Goal: Task Accomplishment & Management: Manage account settings

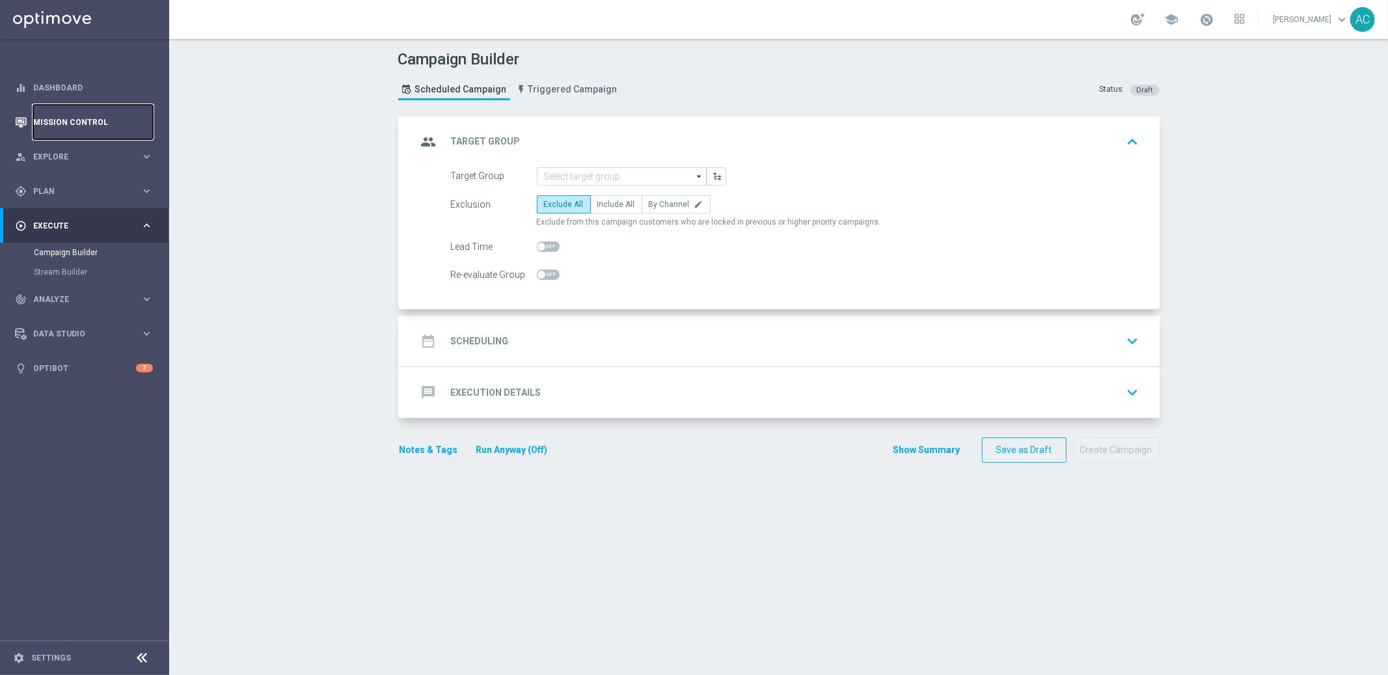
click at [85, 120] on link "Mission Control" at bounding box center [93, 122] width 120 height 34
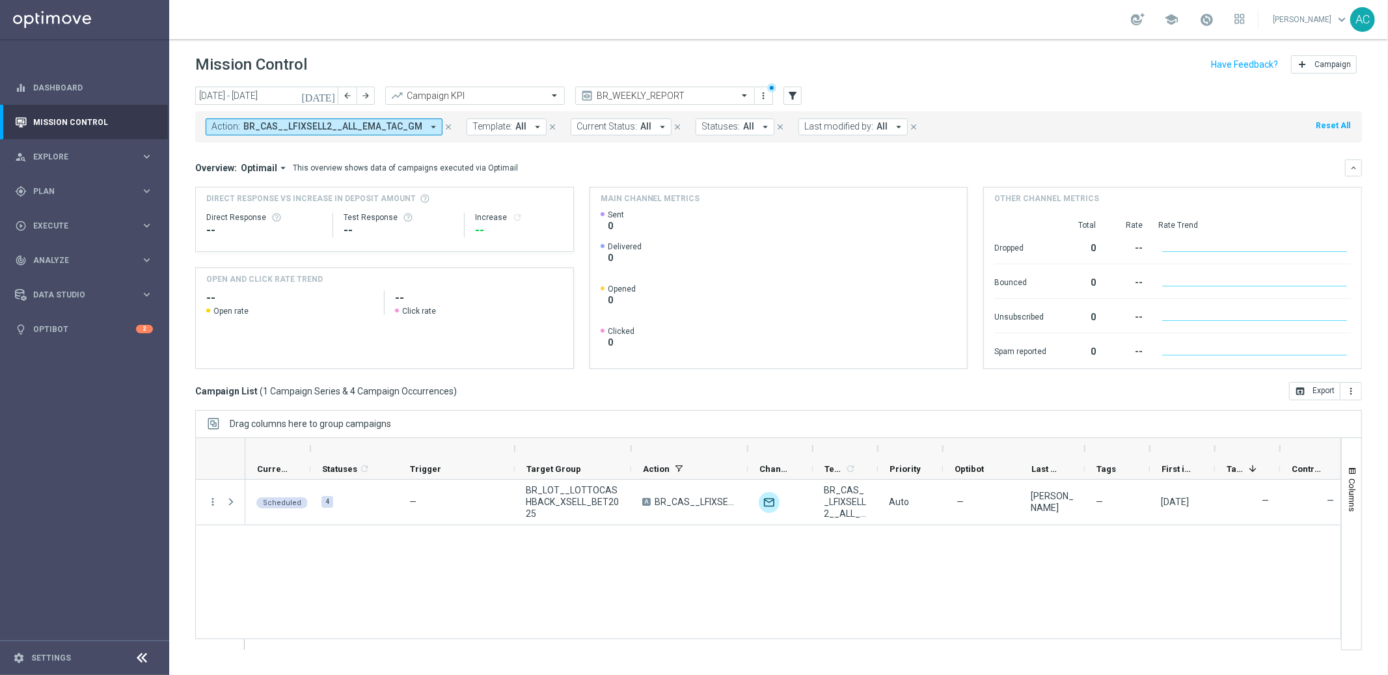
click at [392, 134] on button "Action: BR_CAS__LFIXSELL2__ALL_EMA_TAC_GM arrow_drop_down" at bounding box center [324, 126] width 237 height 17
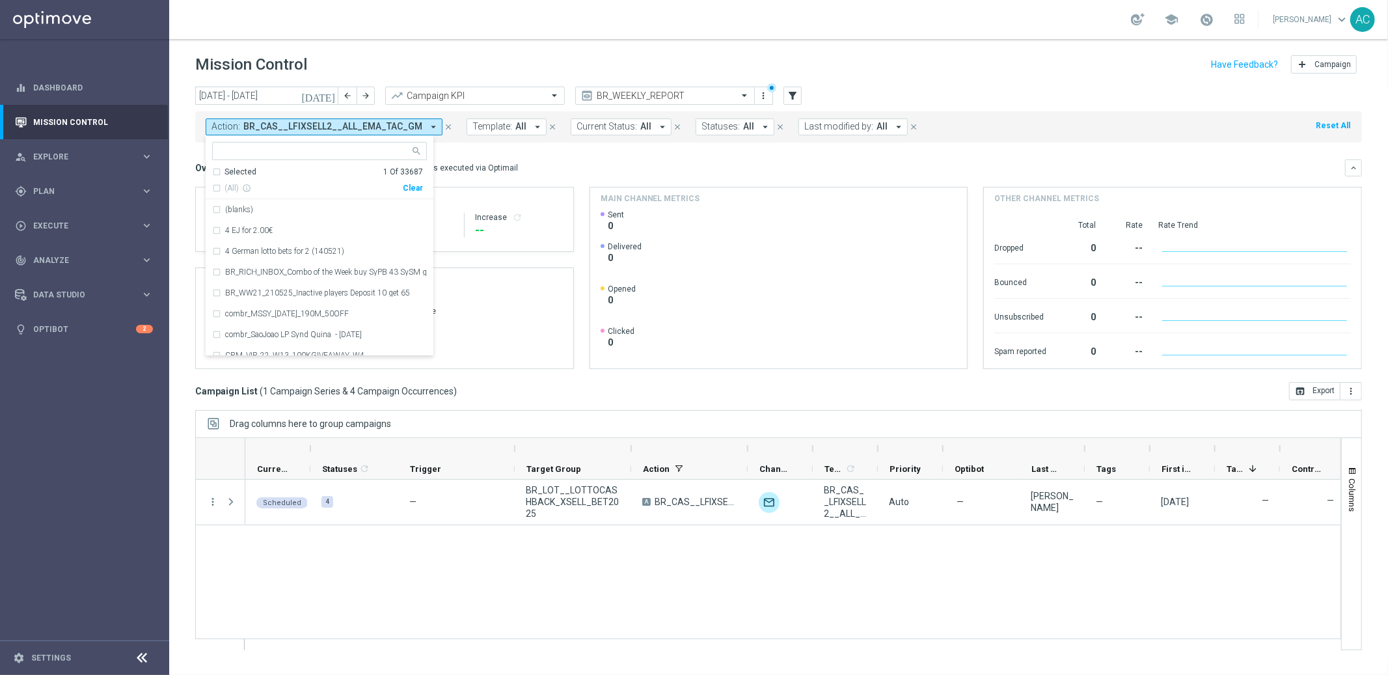
click at [544, 137] on div "Action: BR_CAS__LFIXSELL2__ALL_EMA_TAC_GM arrow_drop_down BR_CAS__LFIXSELL2__AL…" at bounding box center [778, 126] width 1167 height 31
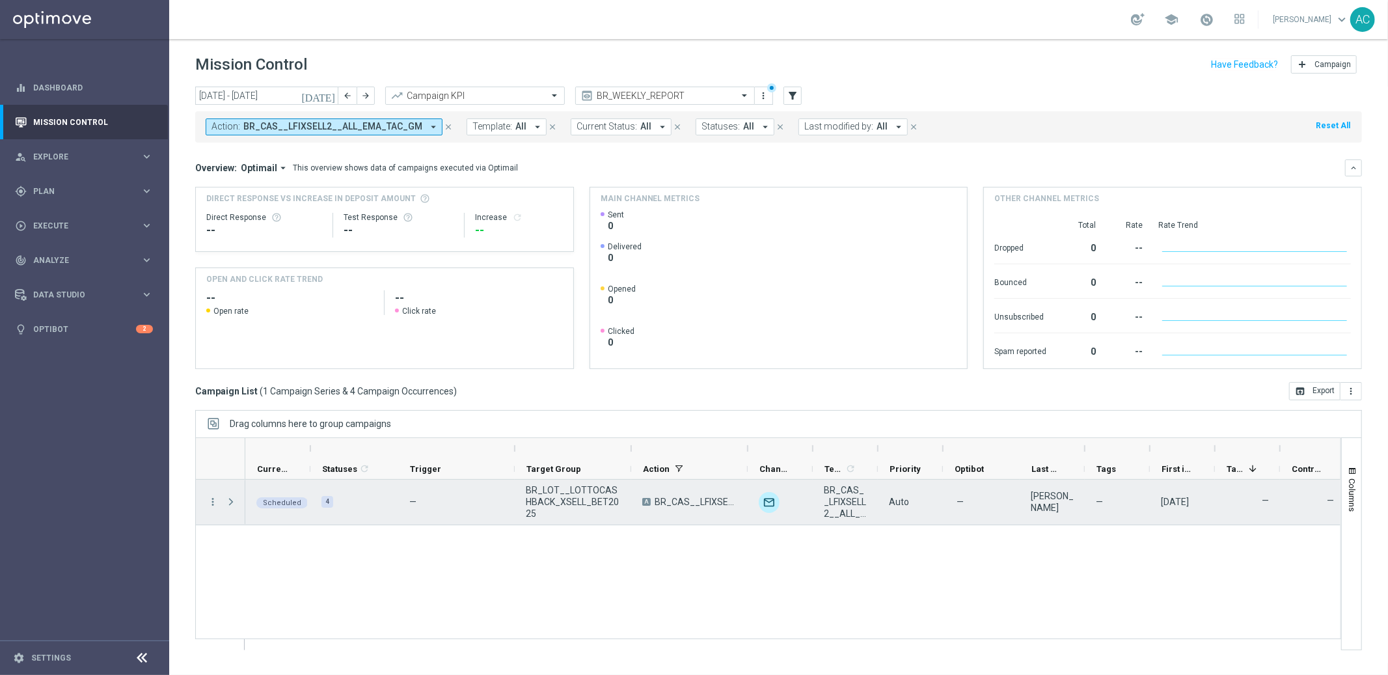
click at [230, 501] on span "Press SPACE to select this row." at bounding box center [231, 502] width 12 height 10
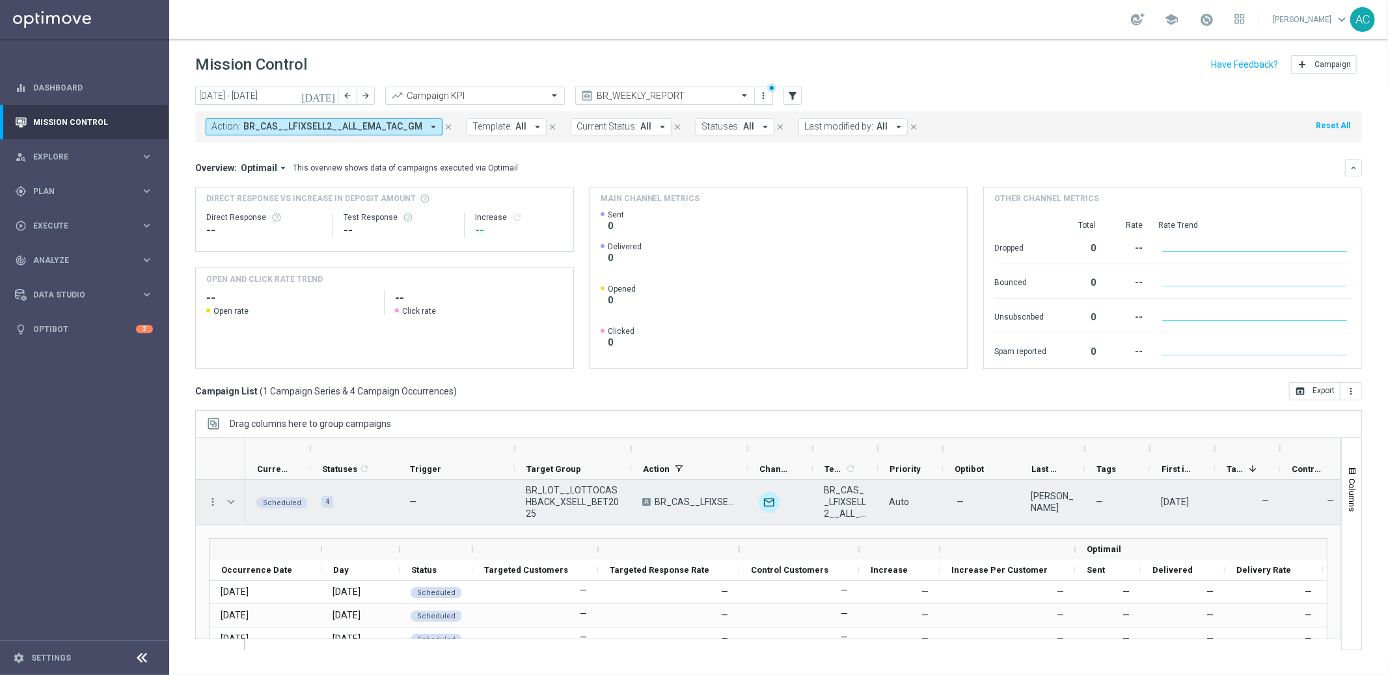
click at [573, 506] on span "BR_LOT__LOTTOCASHBACK_XSELL_BET2025" at bounding box center [573, 501] width 94 height 35
click at [575, 499] on span "BR_LOT__LOTTOCASHBACK_XSELL_BET2025" at bounding box center [573, 501] width 94 height 35
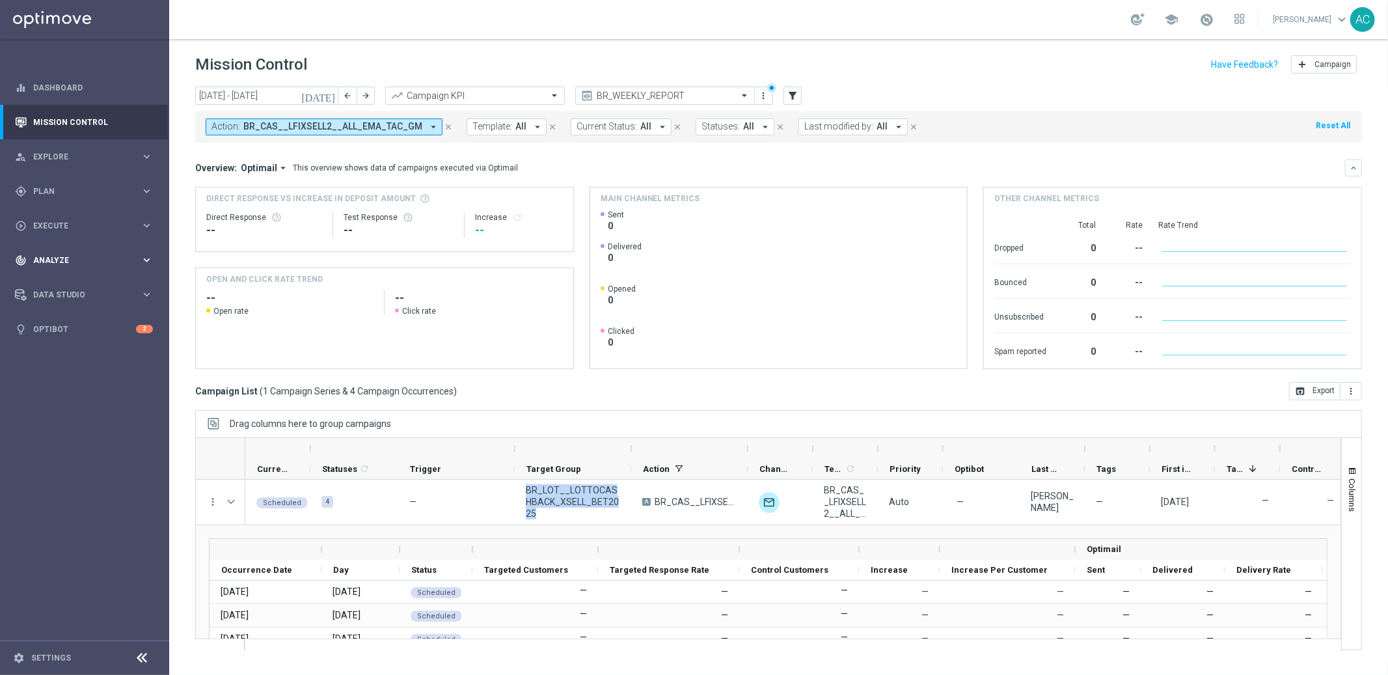
click at [77, 260] on span "Analyze" at bounding box center [86, 260] width 107 height 8
click at [70, 174] on div "gps_fixed Plan keyboard_arrow_right" at bounding box center [84, 191] width 168 height 34
click at [68, 219] on link "Target Groups" at bounding box center [85, 218] width 102 height 10
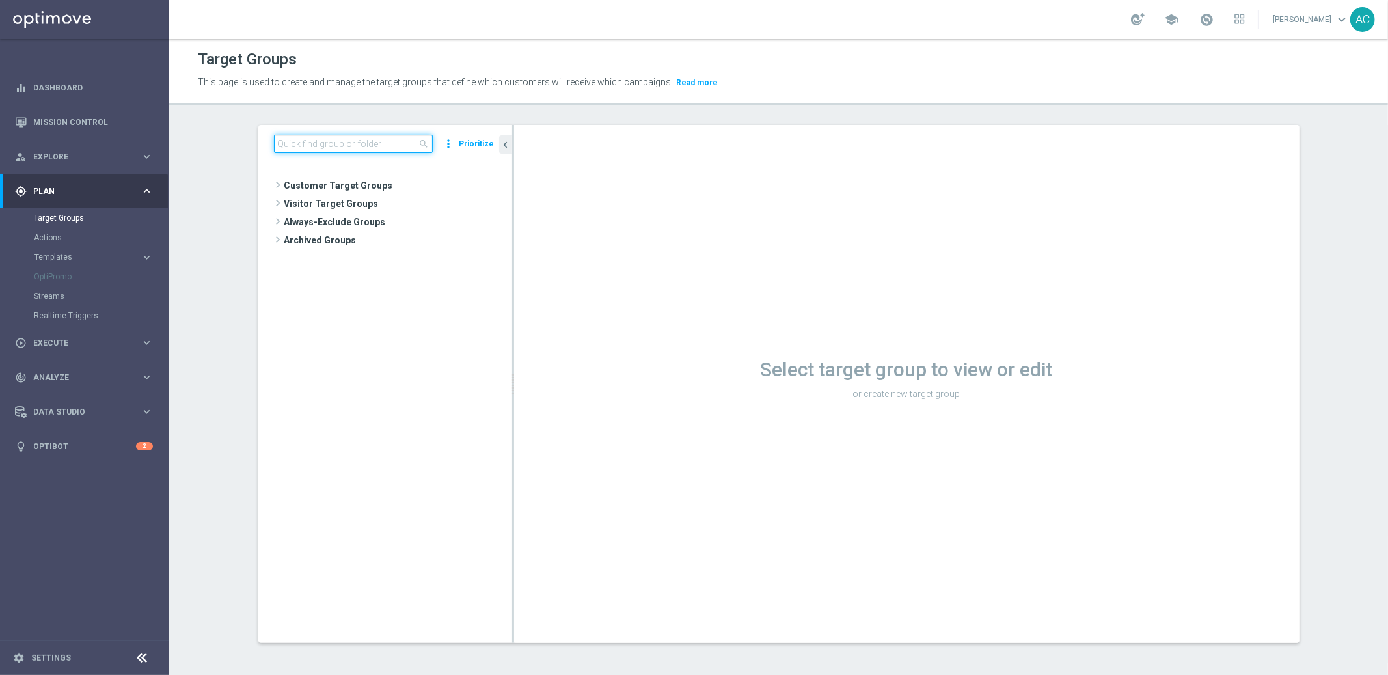
click at [350, 146] on input at bounding box center [353, 144] width 159 height 18
paste input "BR_LOT__LOTTOCASHBACK_XSELL_BET2025"
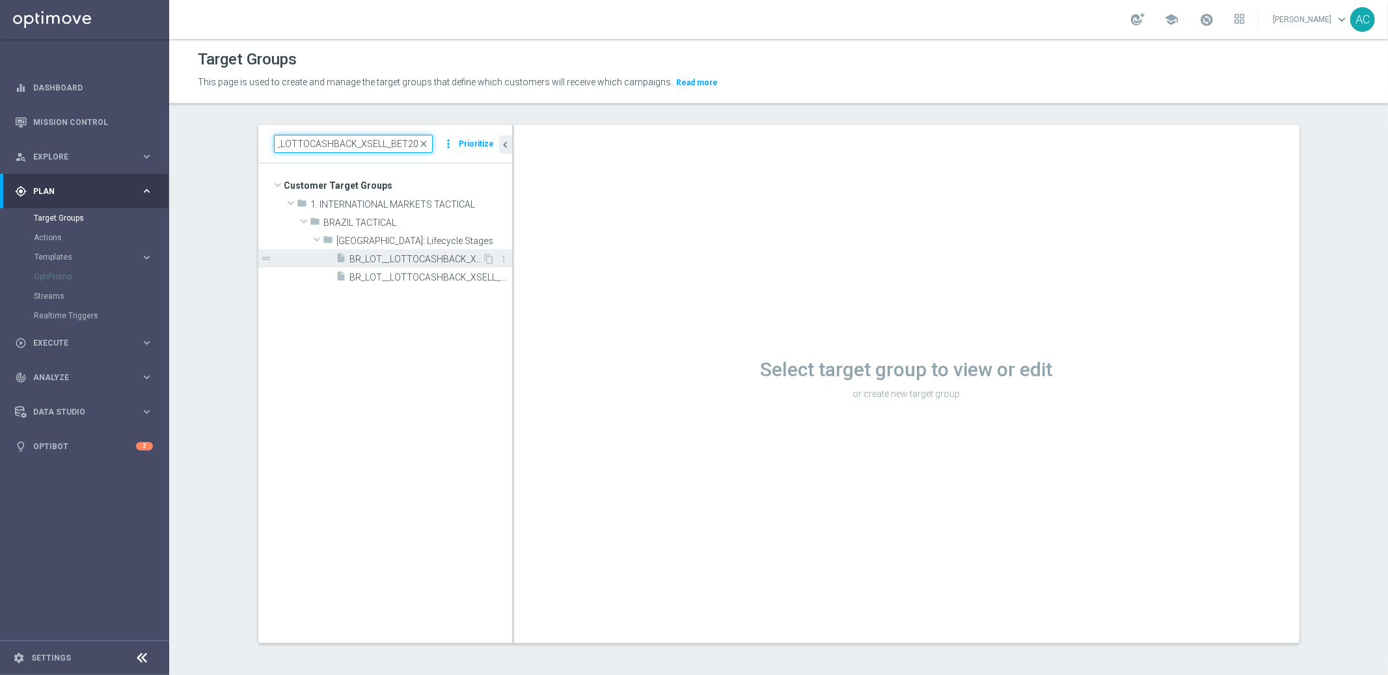
type input "BR_LOT__LOTTOCASHBACK_XSELL_BET2025"
click at [440, 260] on span "BR_LOT__LOTTOCASHBACK_XSELL_BET2025" at bounding box center [416, 259] width 133 height 11
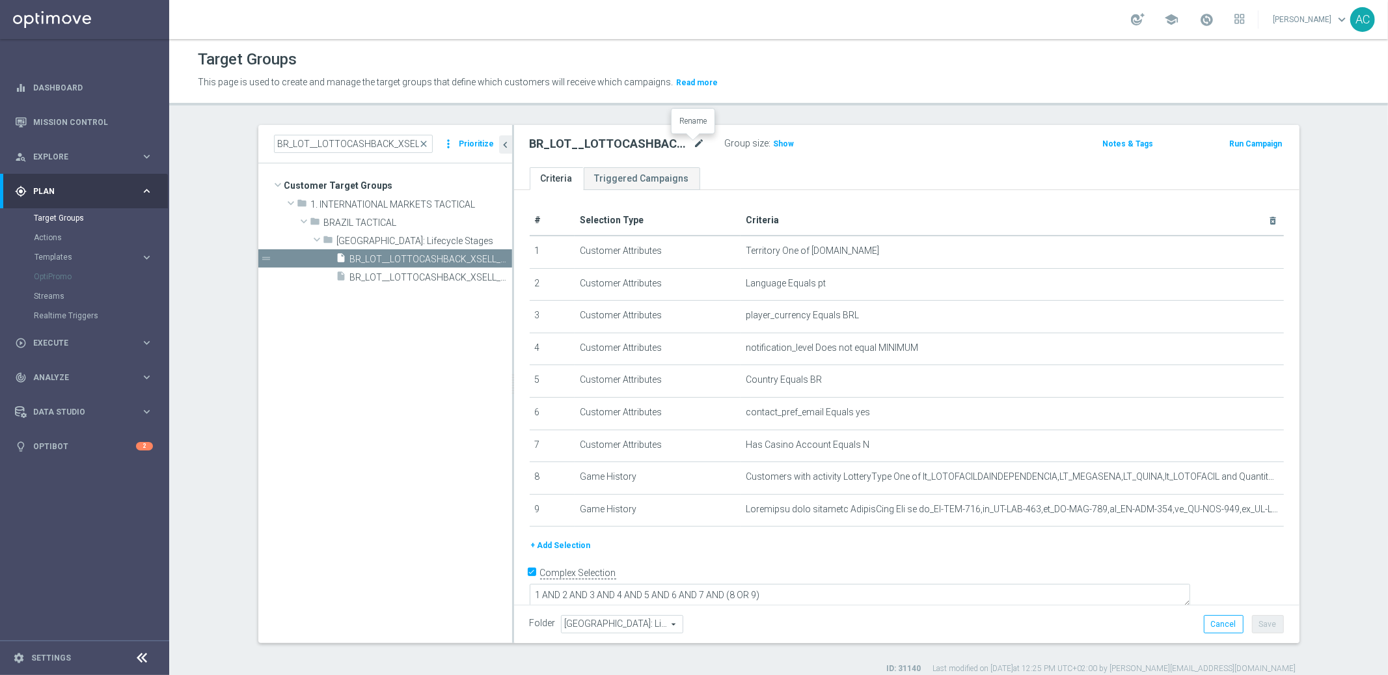
click at [694, 142] on icon "mode_edit" at bounding box center [700, 144] width 12 height 16
click at [775, 143] on span "Show" at bounding box center [784, 143] width 21 height 9
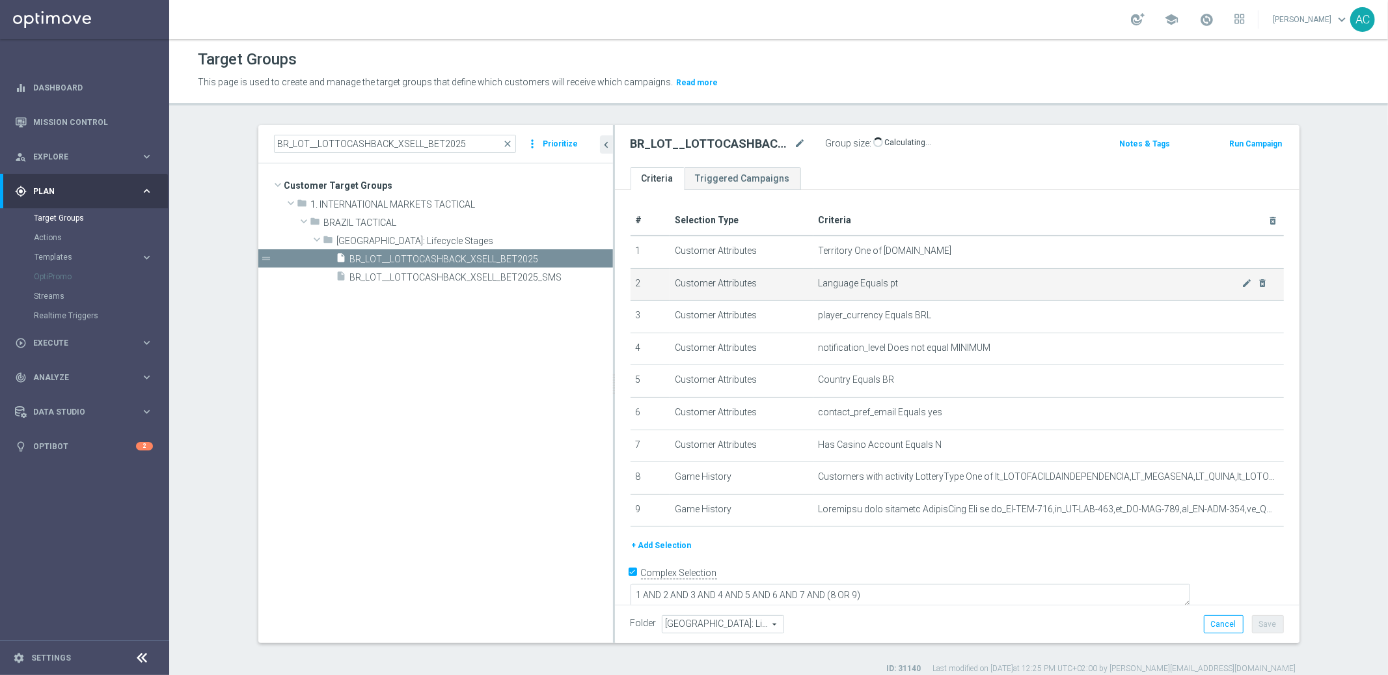
drag, startPoint x: 507, startPoint y: 296, endPoint x: 729, endPoint y: 284, distance: 222.2
click at [723, 296] on as-split "BR_LOT__LOTTOCASHBACK_XSELL_BET2025 close more_vert Prioritize Customer Target …" at bounding box center [778, 384] width 1041 height 518
